Goal: Task Accomplishment & Management: Use online tool/utility

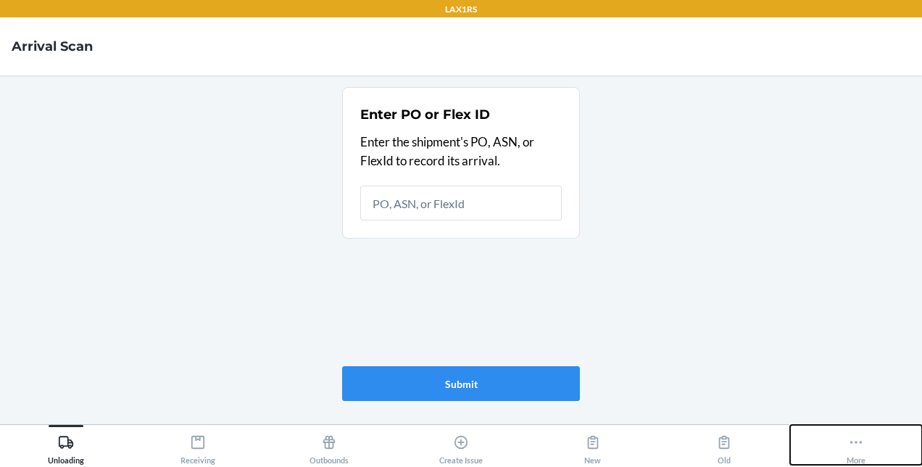
click at [853, 438] on icon at bounding box center [856, 442] width 16 height 16
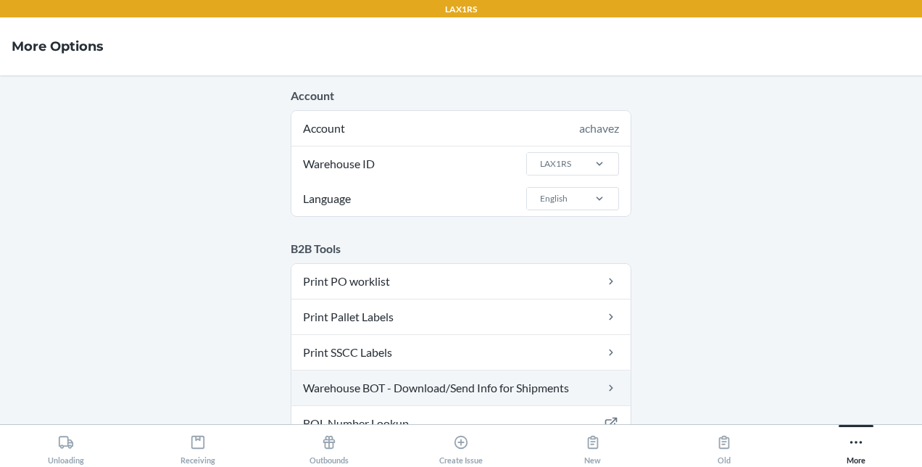
click at [433, 386] on link "Warehouse BOT - Download/Send Info for Shipments" at bounding box center [460, 387] width 339 height 35
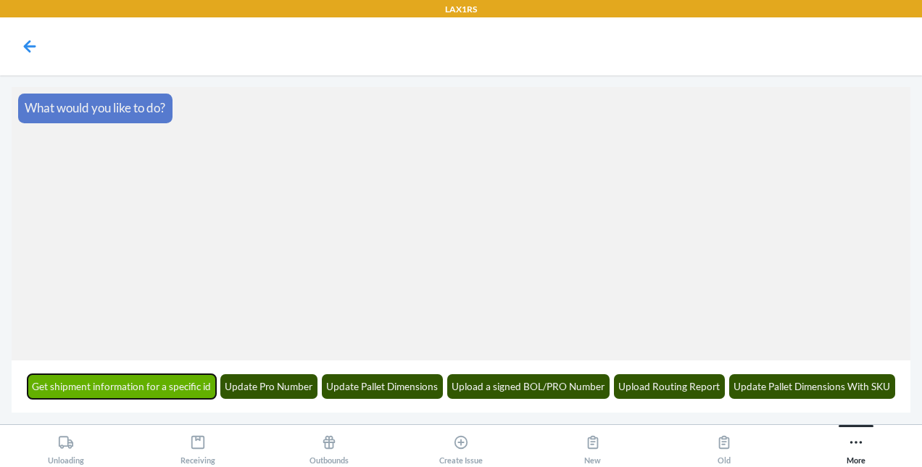
click at [171, 386] on button "Get shipment information for a specific id" at bounding box center [122, 386] width 189 height 25
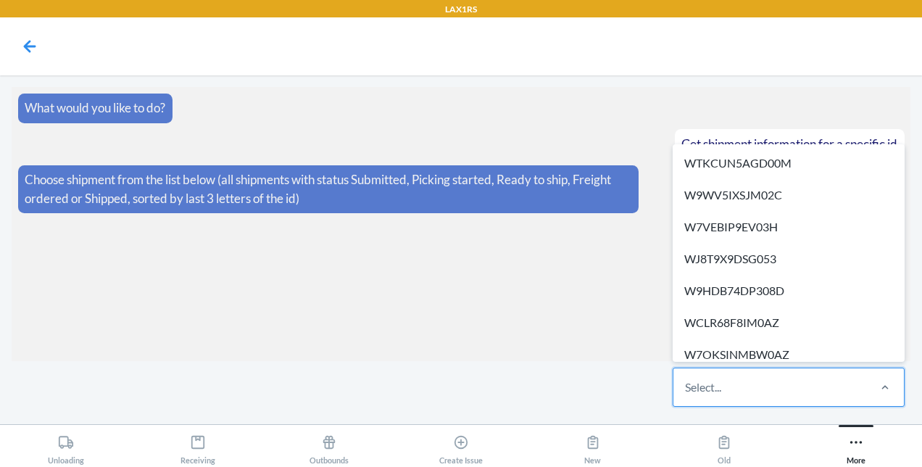
click at [764, 393] on div "Select..." at bounding box center [769, 387] width 193 height 38
click at [686, 393] on input "option WTKCUN5AGD00M focused, 1 of 636. 636 results available. Use Up and Down …" at bounding box center [685, 386] width 1 height 17
paste input "WGQDZU2B24DN1"
type input "WGQDZU2B24DN1"
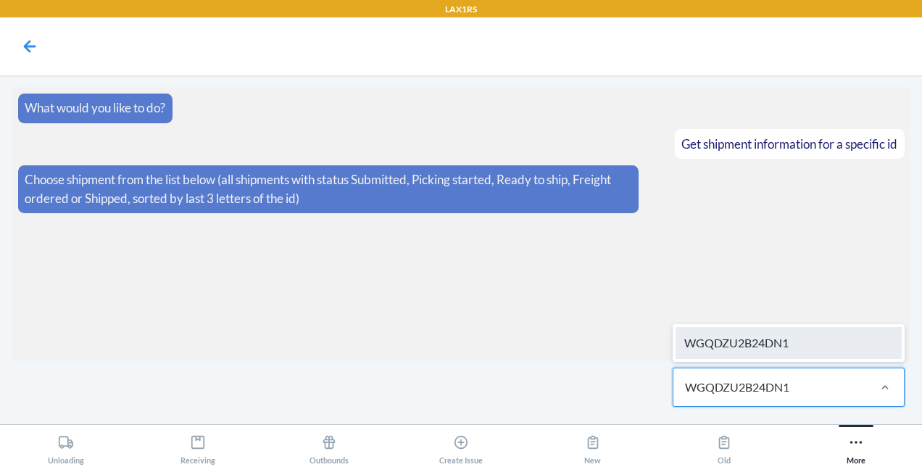
click at [746, 345] on div "WGQDZU2B24DN1" at bounding box center [788, 343] width 226 height 32
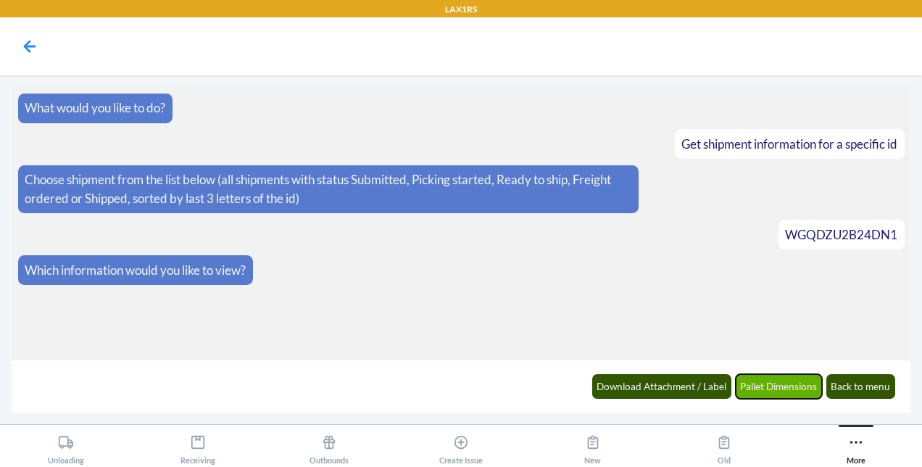
click at [780, 380] on button "Pallet Dimensions" at bounding box center [779, 386] width 87 height 25
